Goal: Check status

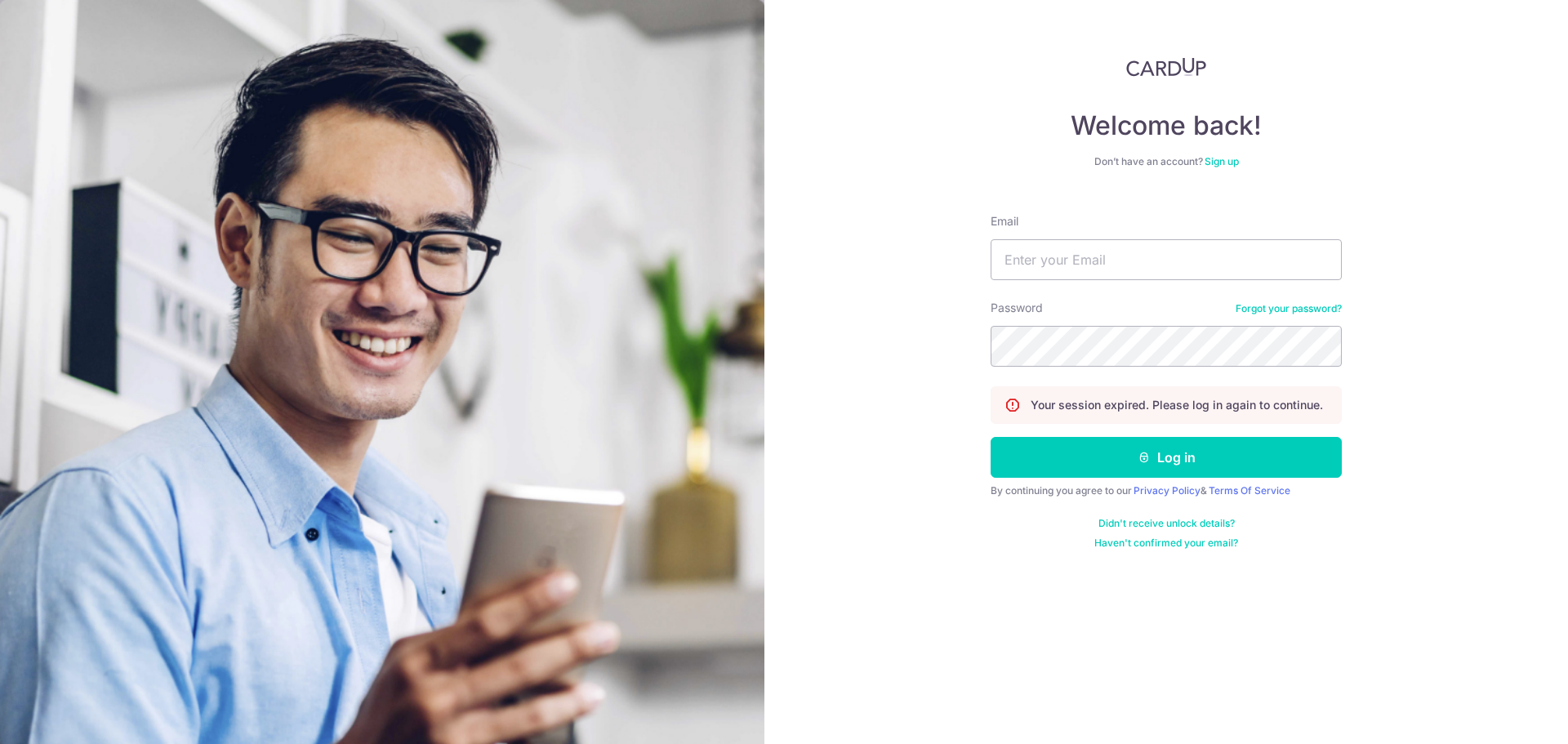
click at [1192, 455] on div at bounding box center [1196, 412] width 334 height 265
type input "[PERSON_NAME][EMAIL_ADDRESS][DOMAIN_NAME]"
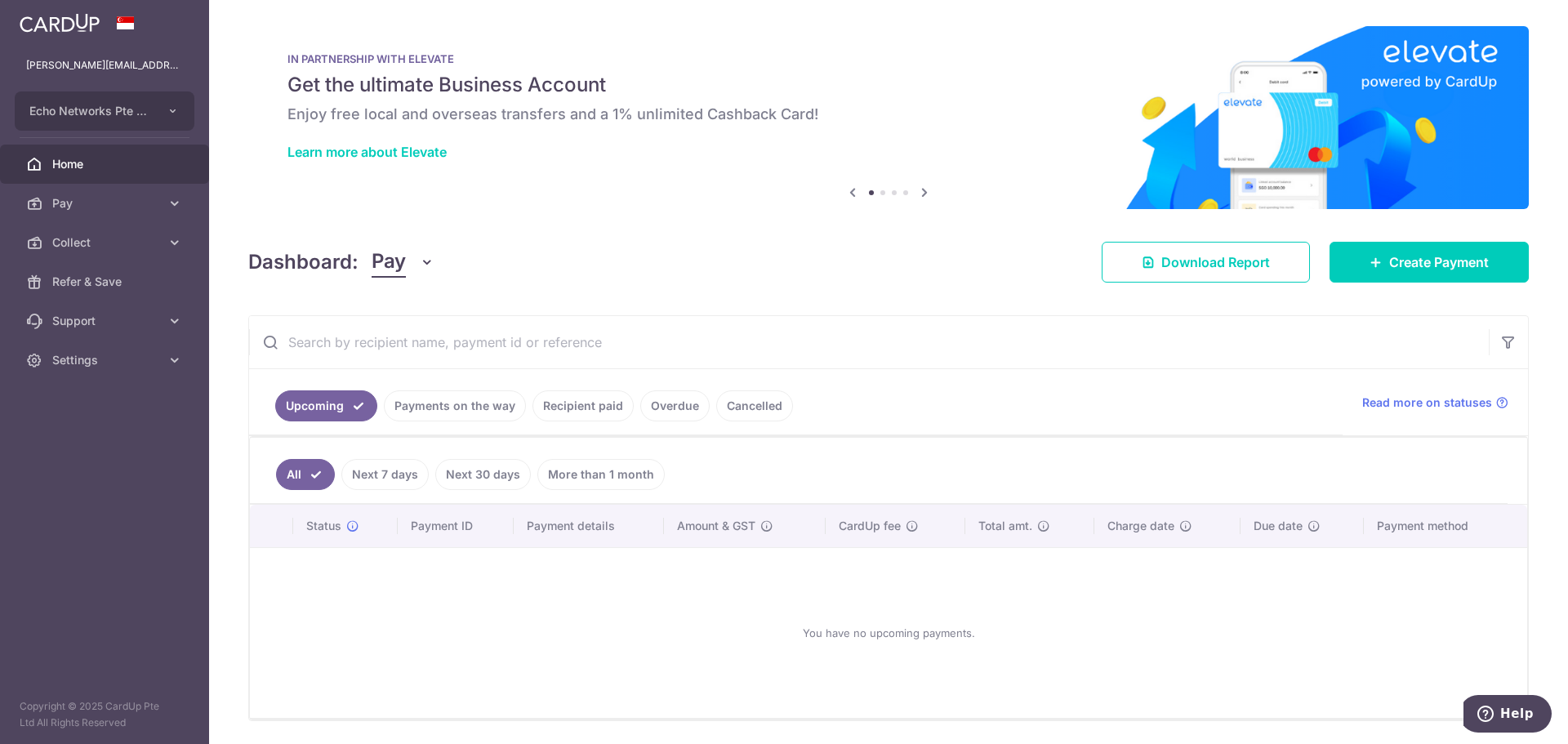
click at [454, 408] on link "Payments on the way" at bounding box center [454, 406] width 142 height 31
